Goal: Transaction & Acquisition: Purchase product/service

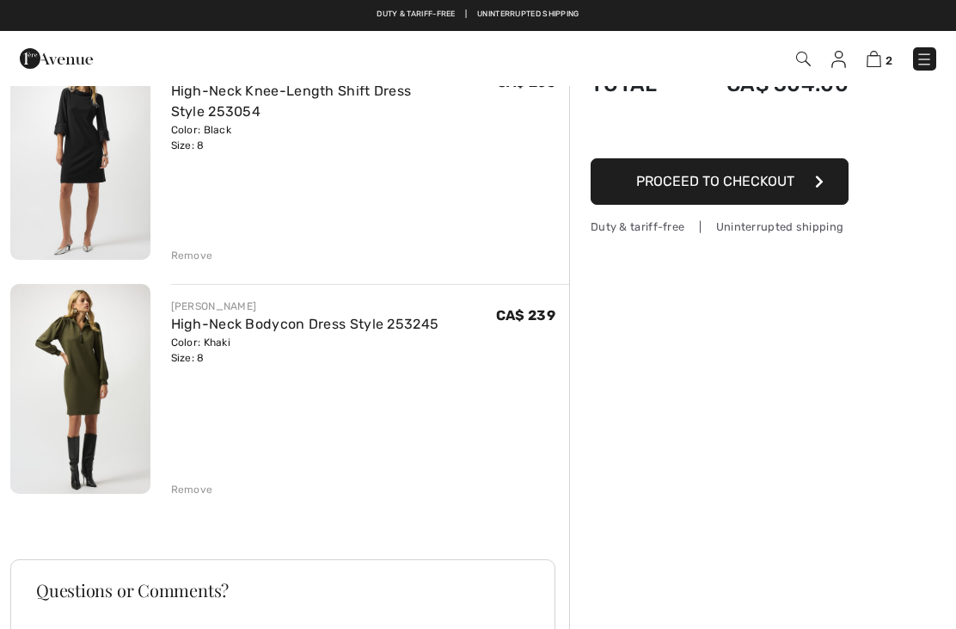
scroll to position [174, 0]
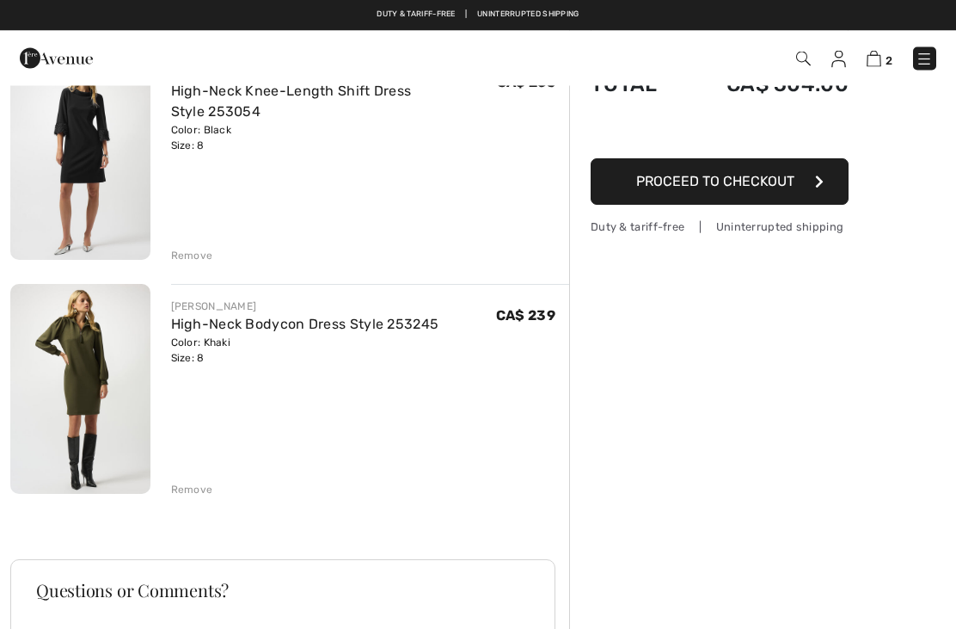
click at [58, 162] on img at bounding box center [80, 156] width 140 height 209
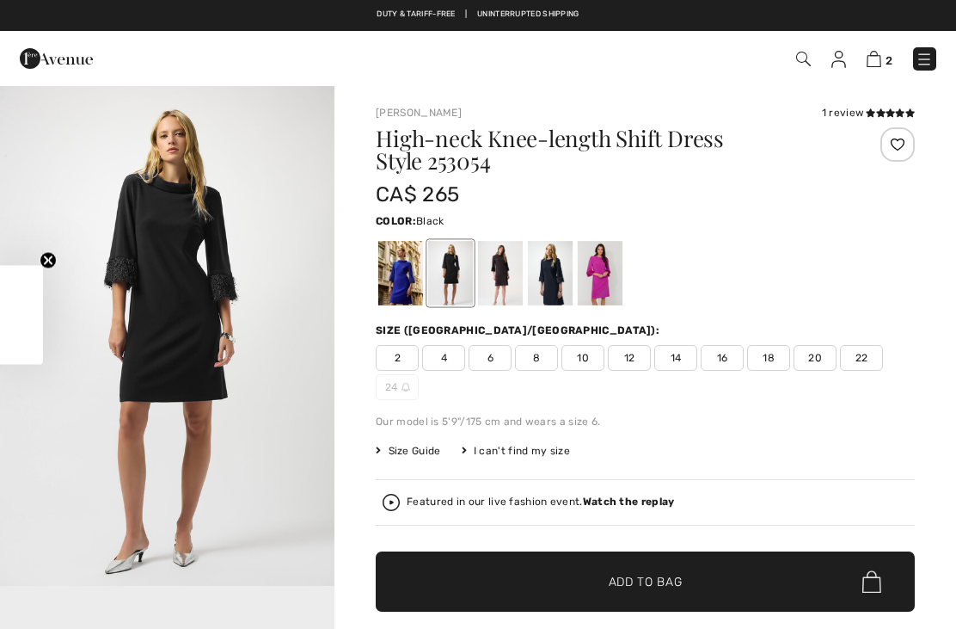
checkbox input "true"
click at [507, 273] on div at bounding box center [500, 273] width 45 height 64
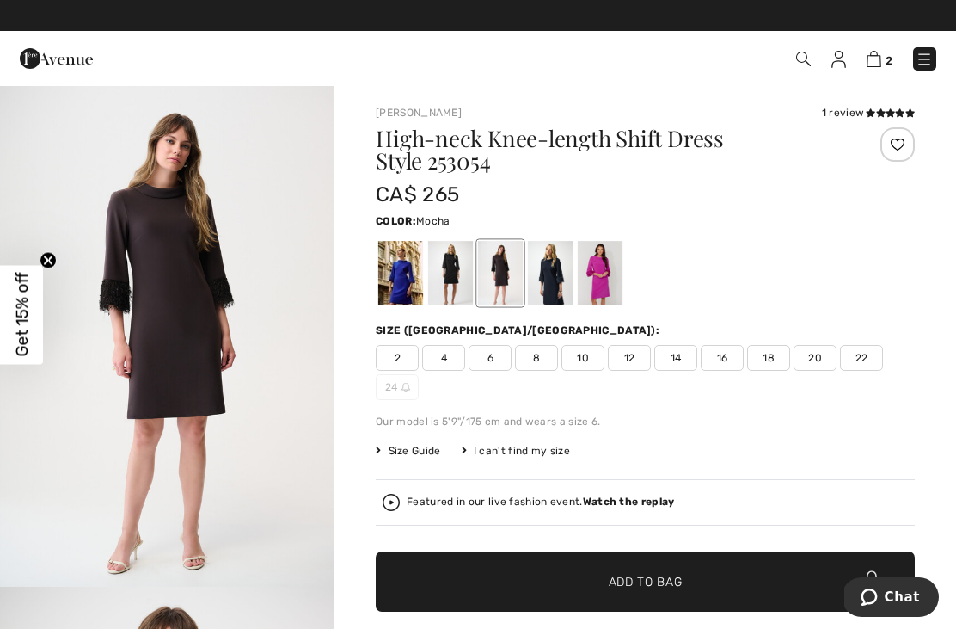
click at [549, 272] on div at bounding box center [550, 273] width 45 height 64
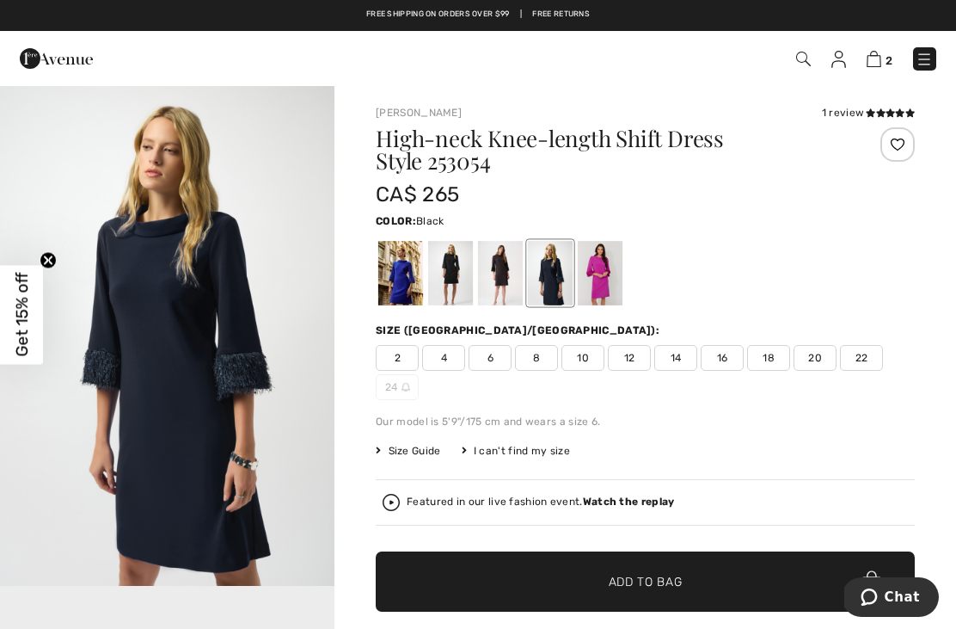
click at [472, 279] on div at bounding box center [450, 273] width 45 height 64
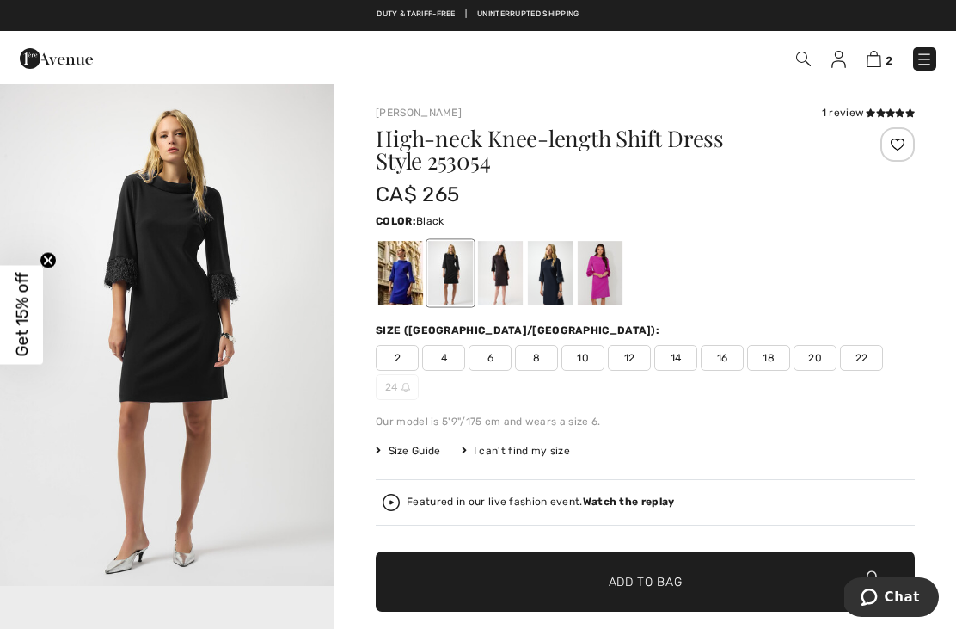
click at [304, 537] on img "1 / 1" at bounding box center [167, 334] width 335 height 501
click at [424, 457] on span "Size Guide" at bounding box center [408, 450] width 64 height 15
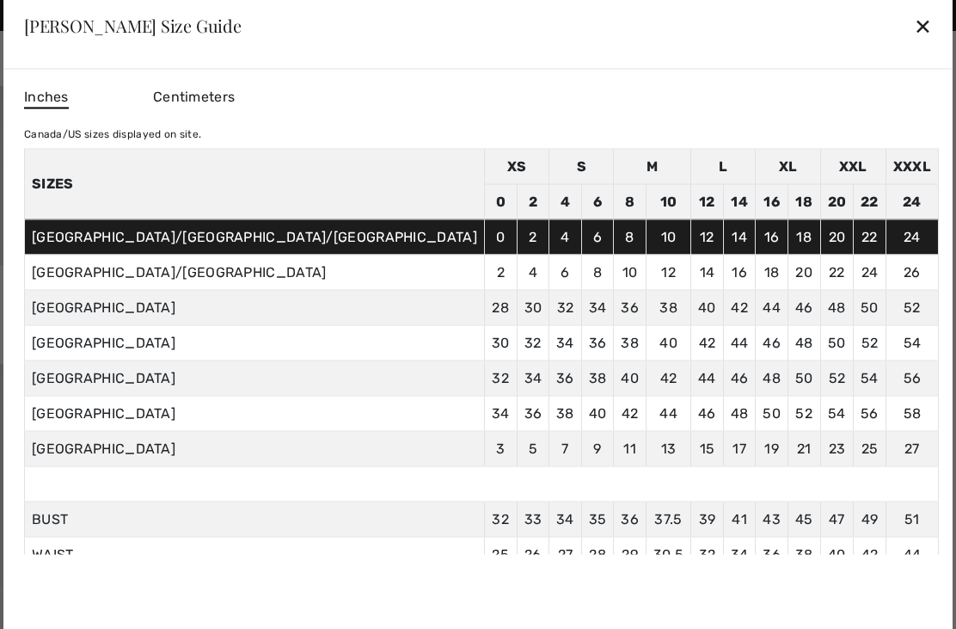
click at [914, 29] on div "✕" at bounding box center [923, 26] width 18 height 36
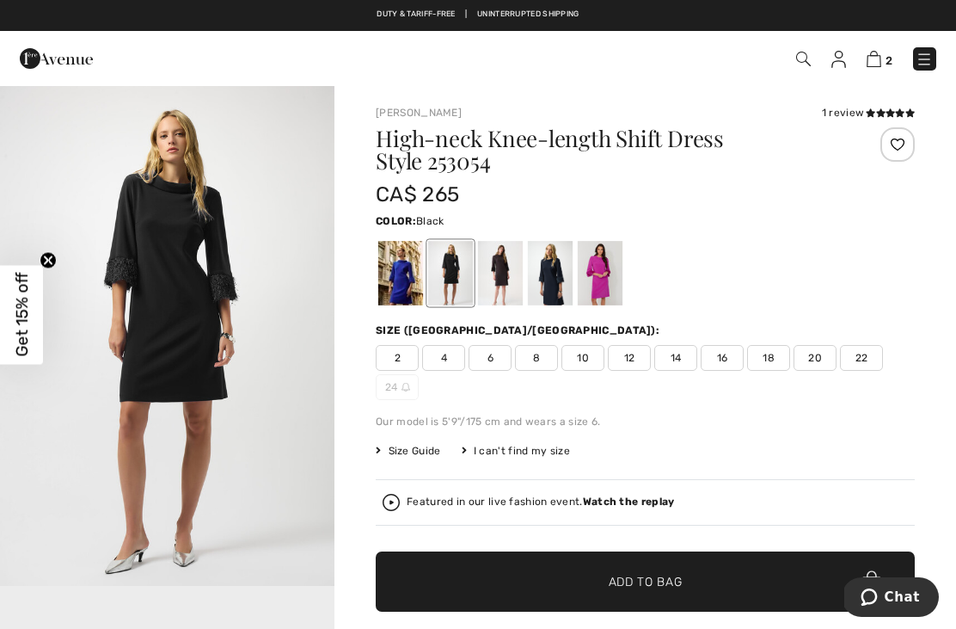
click at [426, 449] on span "Size Guide" at bounding box center [408, 450] width 64 height 15
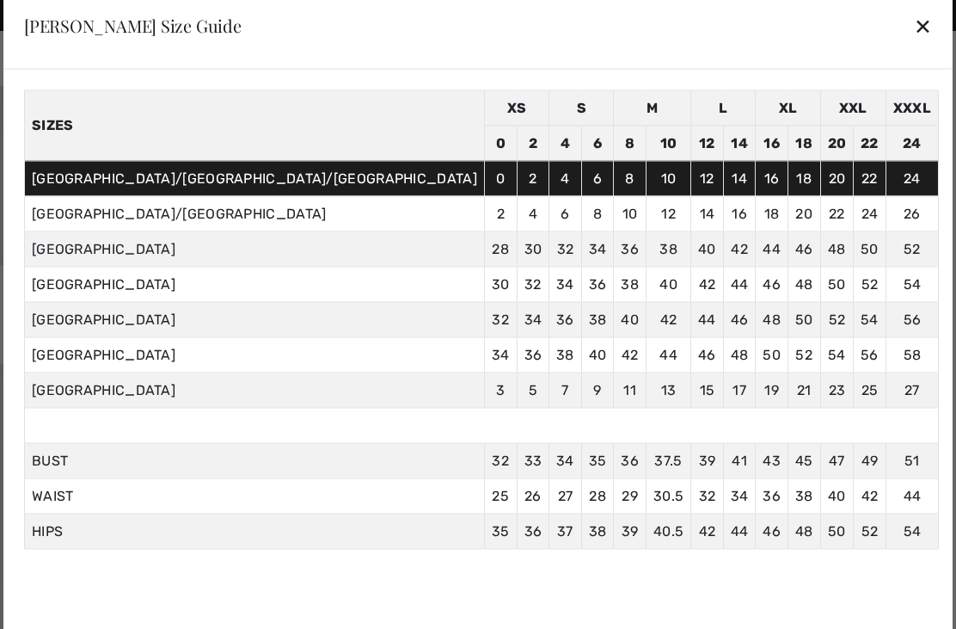
scroll to position [57, 0]
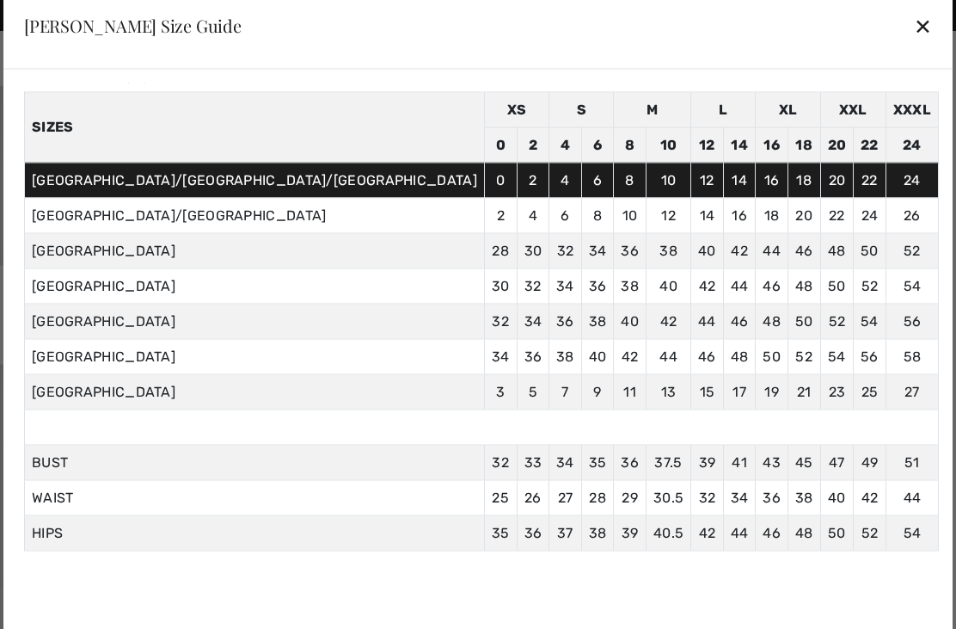
click at [914, 32] on div "✕" at bounding box center [923, 26] width 18 height 36
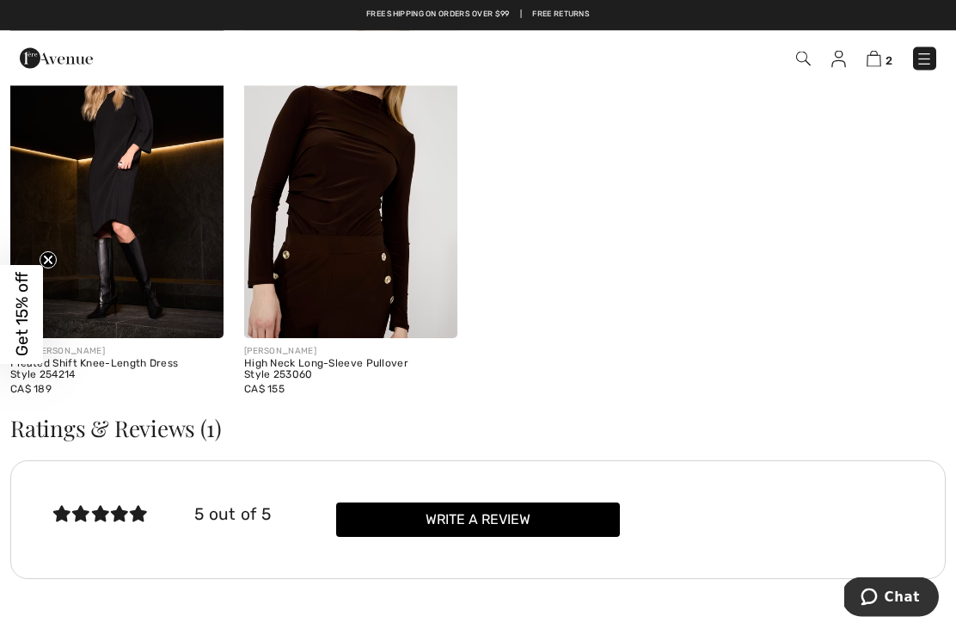
scroll to position [1949, 0]
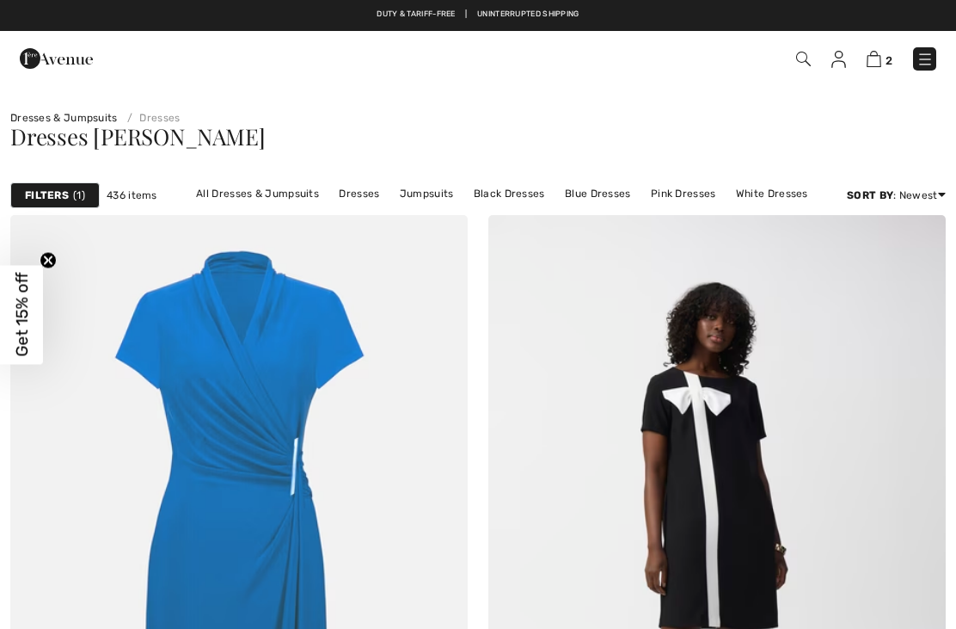
checkbox input "true"
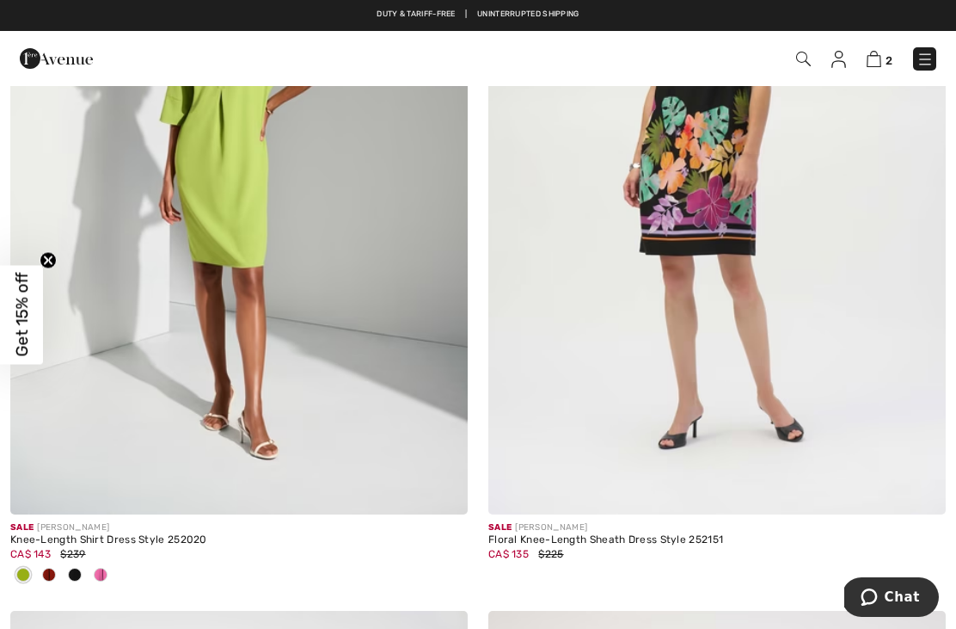
click at [930, 55] on img at bounding box center [925, 59] width 17 height 17
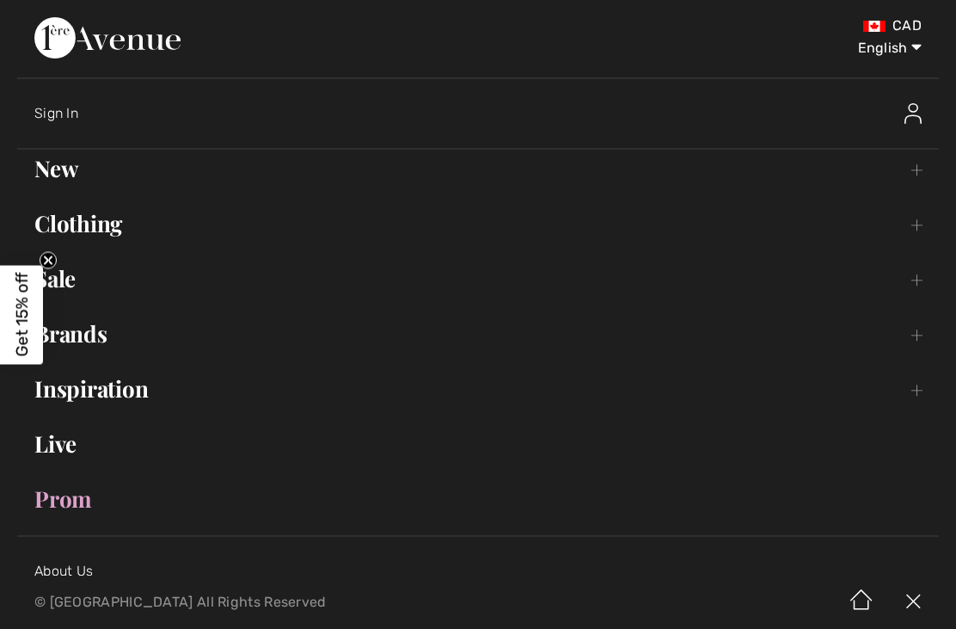
click at [110, 238] on link "Clothing Toggle submenu" at bounding box center [478, 224] width 922 height 38
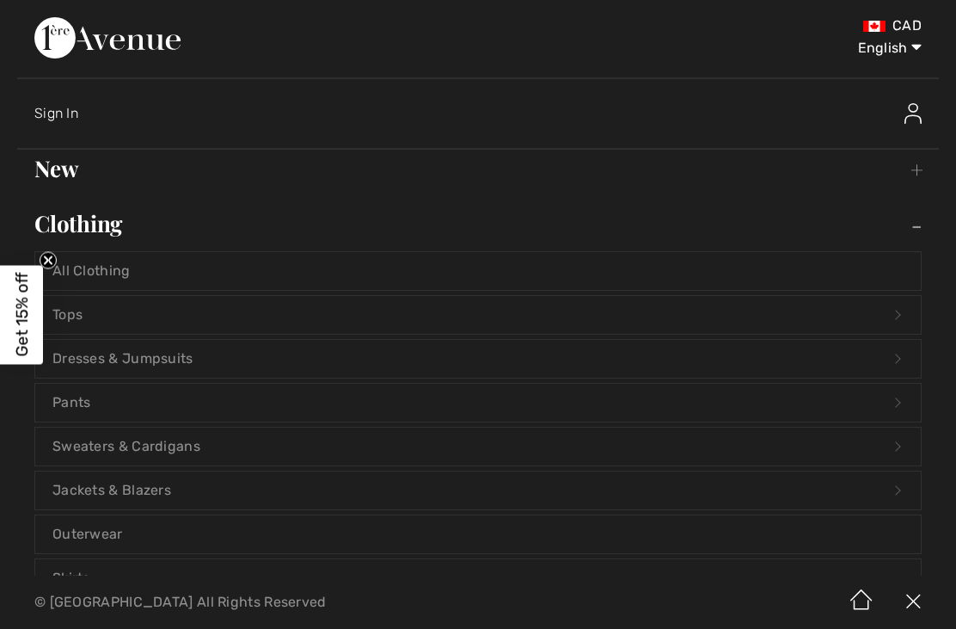
click at [128, 353] on link "Dresses & Jumpsuits Open submenu" at bounding box center [478, 359] width 886 height 38
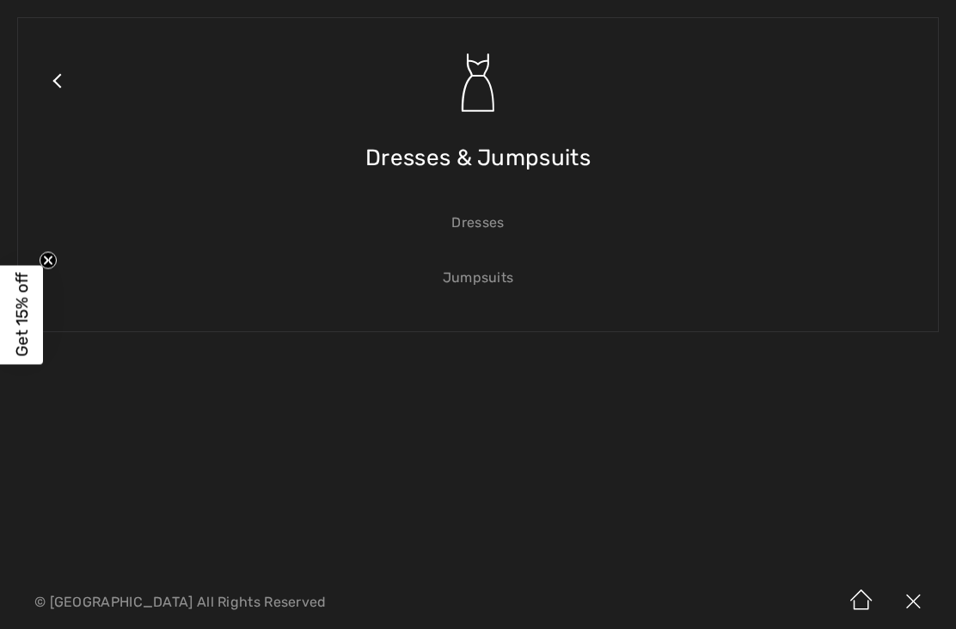
click at [484, 220] on link "Dresses" at bounding box center [478, 223] width 886 height 38
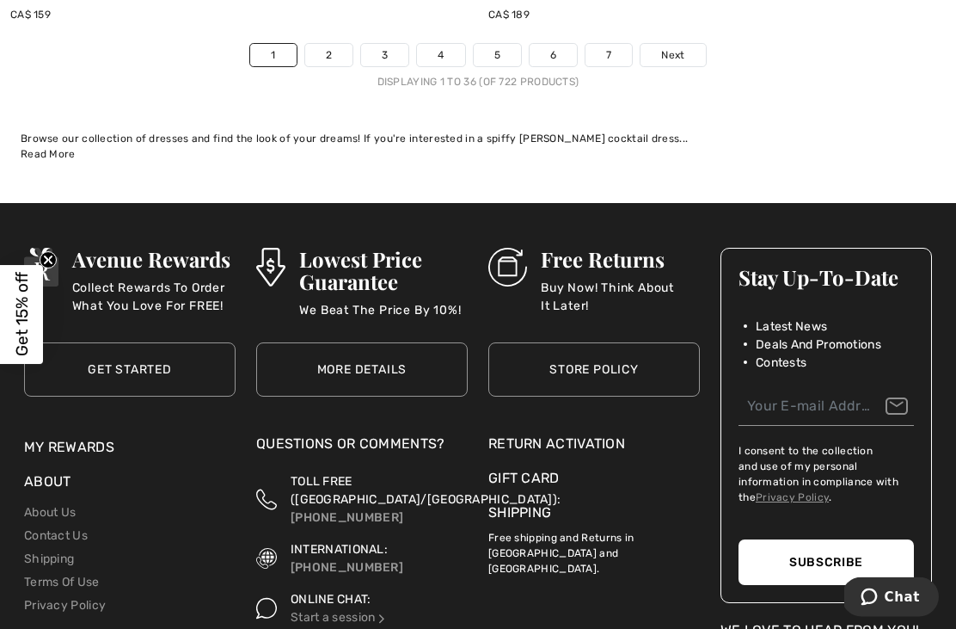
scroll to position [14400, 0]
